Goal: Transaction & Acquisition: Purchase product/service

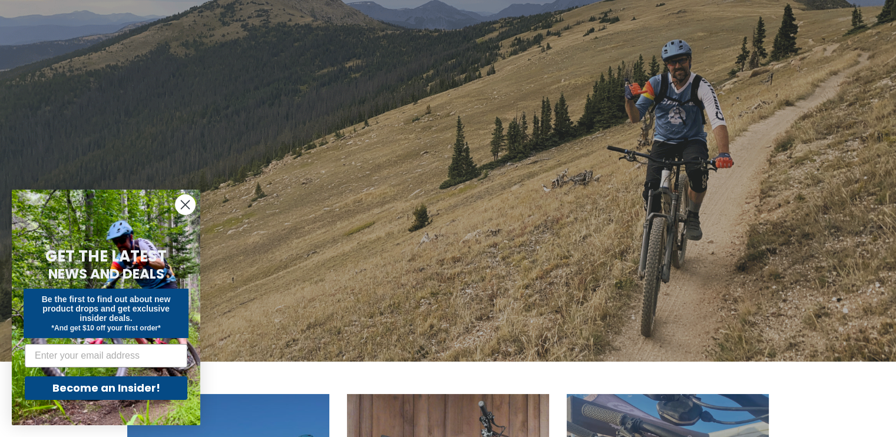
scroll to position [141, 0]
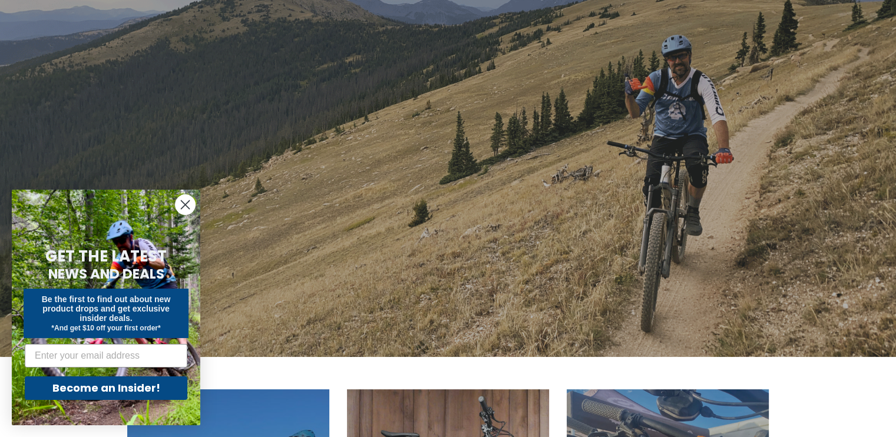
click at [181, 203] on circle "Close dialog" at bounding box center [184, 204] width 19 height 19
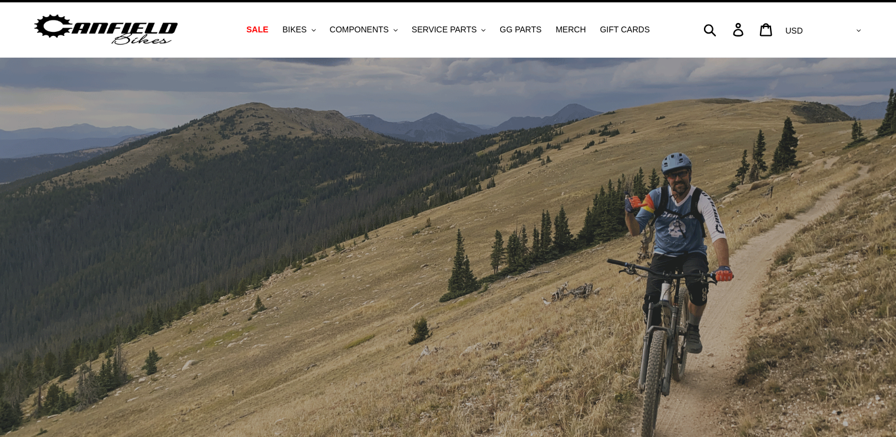
scroll to position [0, 0]
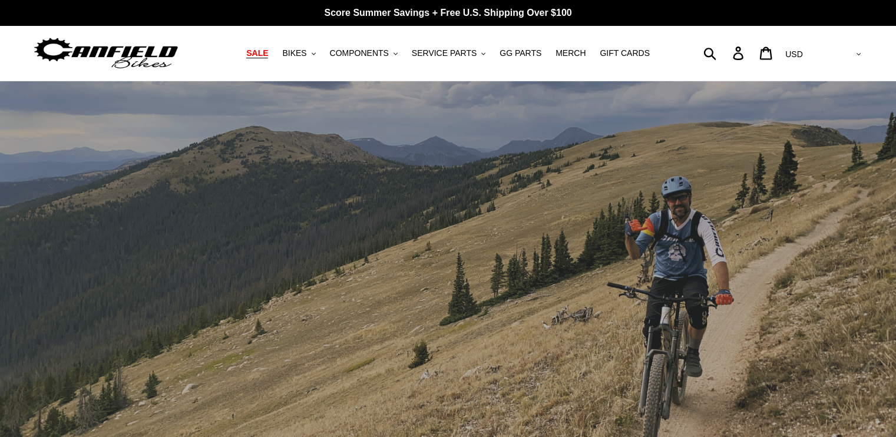
click at [268, 55] on span "SALE" at bounding box center [257, 53] width 22 height 10
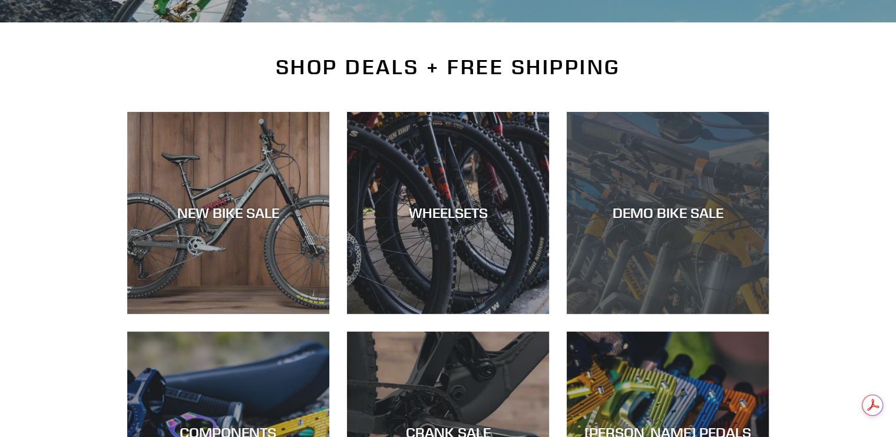
click at [685, 314] on div "DEMO BIKE SALE" at bounding box center [668, 314] width 202 height 0
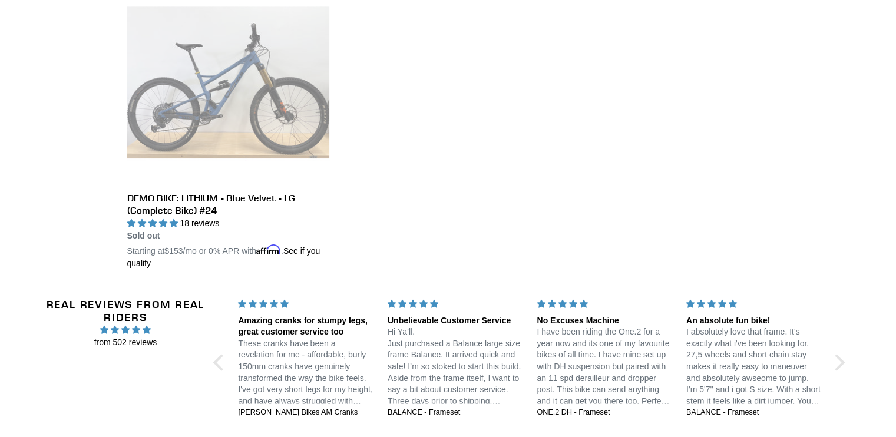
scroll to position [2261, 0]
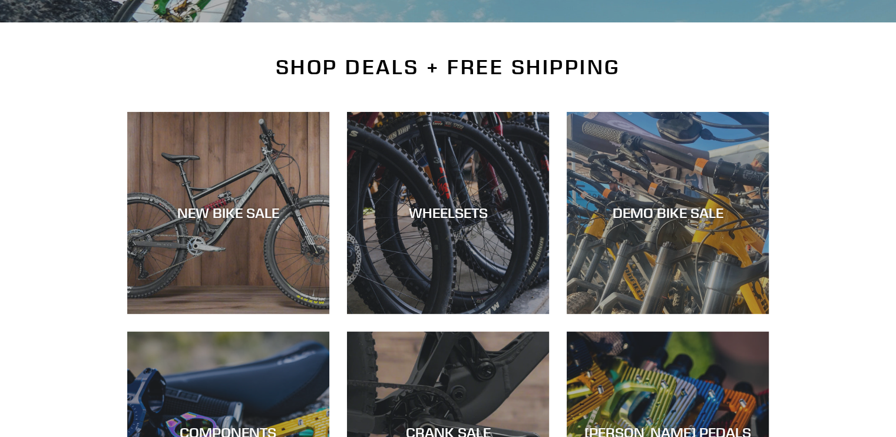
click at [252, 314] on div "NEW BIKE SALE" at bounding box center [228, 314] width 202 height 0
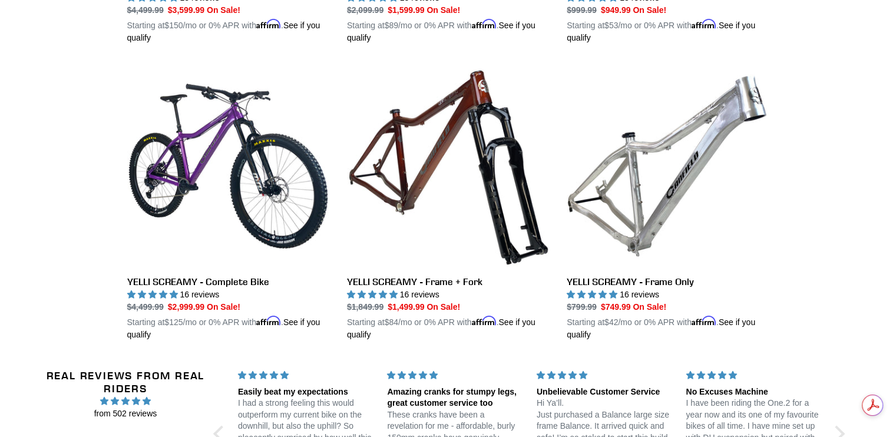
scroll to position [2104, 0]
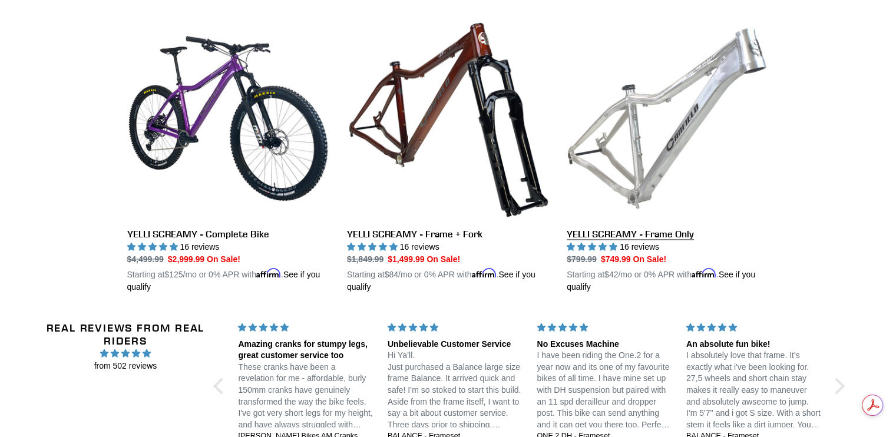
click at [654, 112] on link "YELLI SCREAMY - Frame Only" at bounding box center [668, 155] width 202 height 276
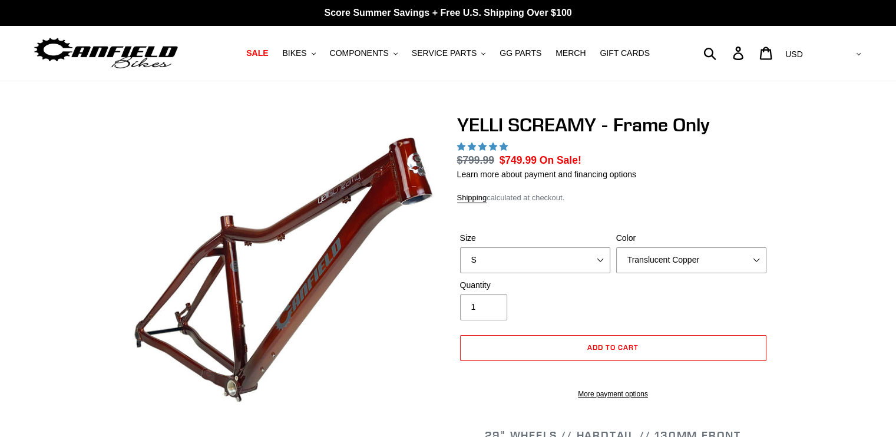
select select "highest-rating"
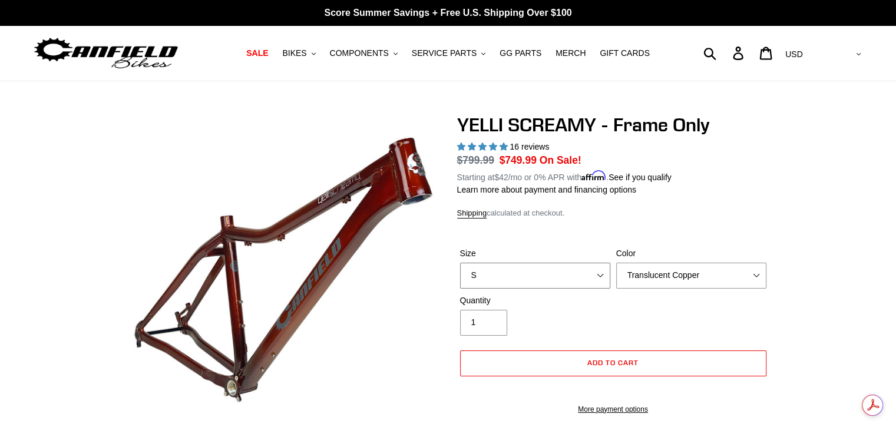
click at [600, 277] on select "S M L XL" at bounding box center [535, 276] width 150 height 26
select select "XL"
click at [460, 263] on select "S M L XL" at bounding box center [535, 276] width 150 height 26
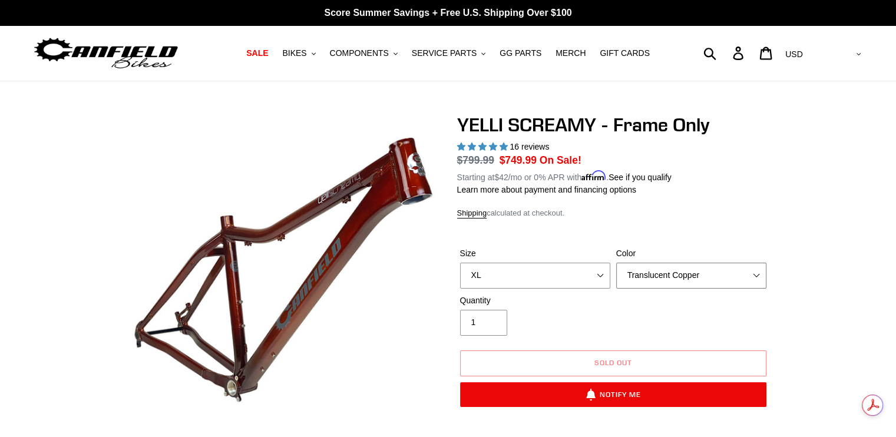
click at [755, 276] on select "Translucent Copper Purple Haze Raw" at bounding box center [691, 276] width 150 height 26
click at [616, 263] on select "Translucent Copper Purple Haze Raw" at bounding box center [691, 276] width 150 height 26
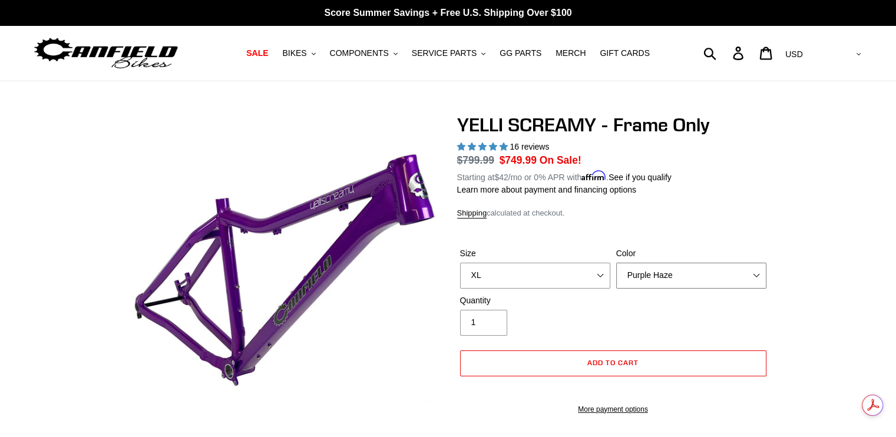
click at [755, 271] on select "Translucent Copper Purple Haze Raw" at bounding box center [691, 276] width 150 height 26
select select "Raw"
click at [616, 263] on select "Translucent Copper Purple Haze Raw" at bounding box center [691, 276] width 150 height 26
